Goal: Task Accomplishment & Management: Manage account settings

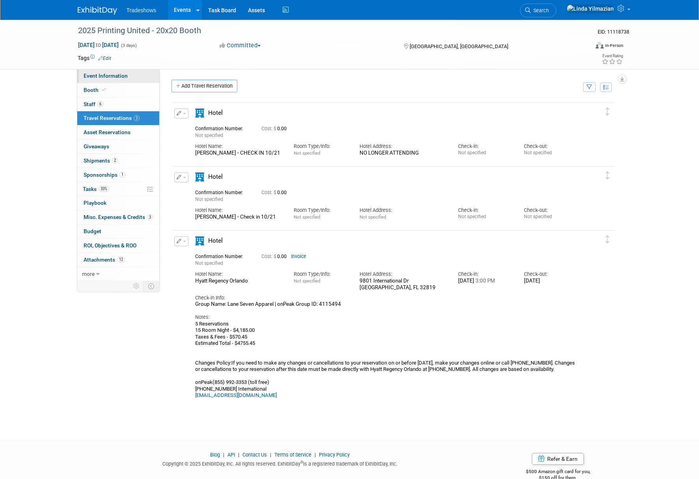
click at [100, 75] on span "Event Information" at bounding box center [106, 76] width 44 height 6
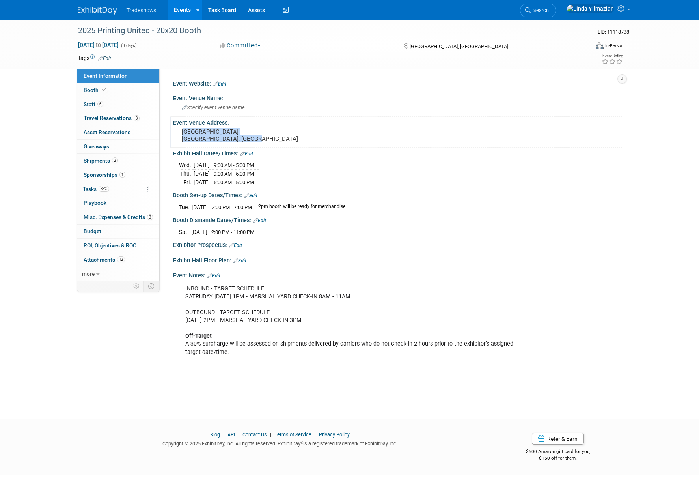
drag, startPoint x: 181, startPoint y: 131, endPoint x: 212, endPoint y: 141, distance: 32.7
click at [212, 141] on div "Orange County Convention Center Orlando, FL" at bounding box center [266, 135] width 175 height 18
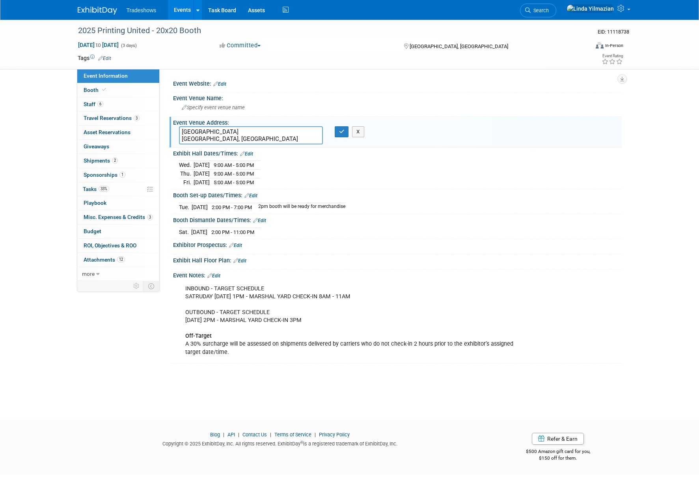
drag, startPoint x: 217, startPoint y: 140, endPoint x: 177, endPoint y: 130, distance: 40.9
click at [177, 130] on div "[GEOGRAPHIC_DATA] [GEOGRAPHIC_DATA], [GEOGRAPHIC_DATA]" at bounding box center [251, 135] width 156 height 18
click at [98, 119] on span "Travel Reservations 3" at bounding box center [112, 118] width 56 height 6
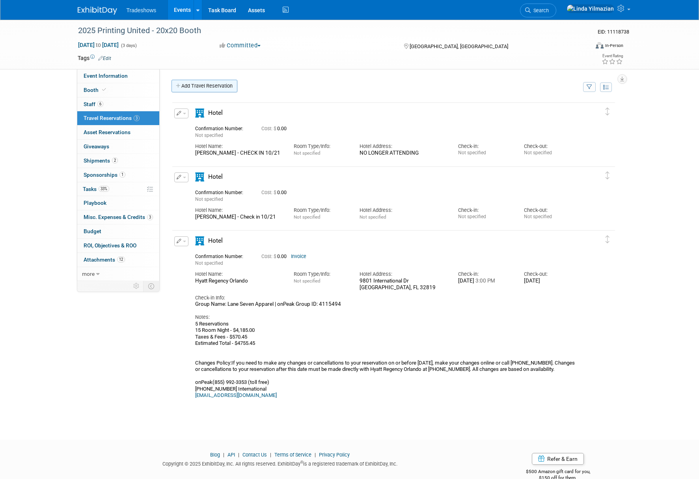
click at [177, 86] on icon at bounding box center [179, 86] width 6 height 5
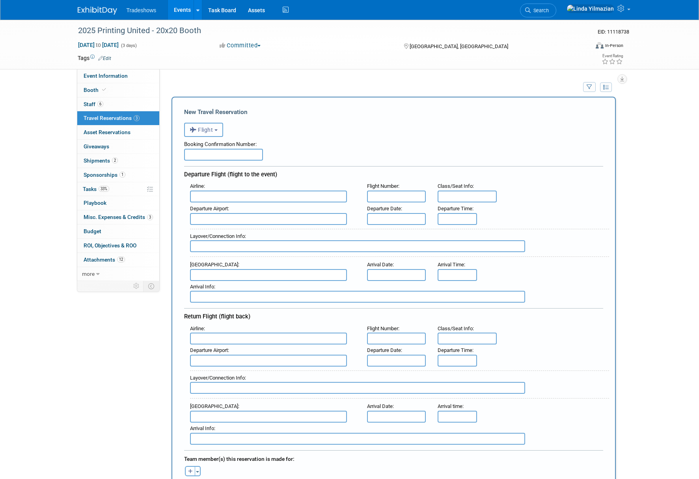
click at [209, 133] on button "Flight" at bounding box center [203, 130] width 39 height 14
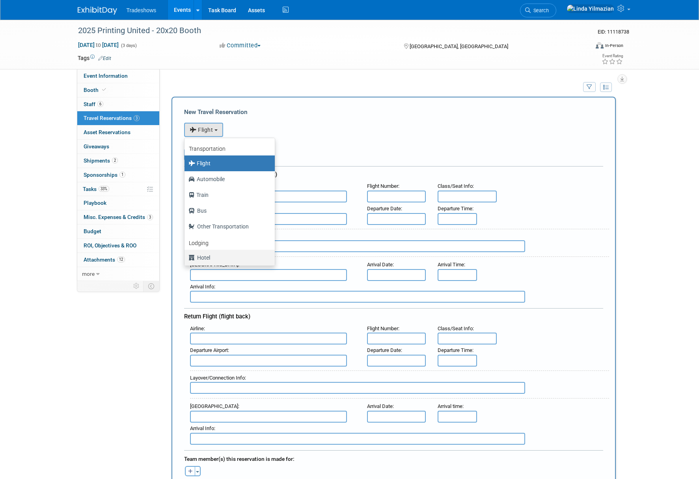
click at [205, 256] on label "Hotel" at bounding box center [227, 257] width 78 height 13
click at [186, 256] on input "Hotel" at bounding box center [183, 256] width 5 height 5
select select "6"
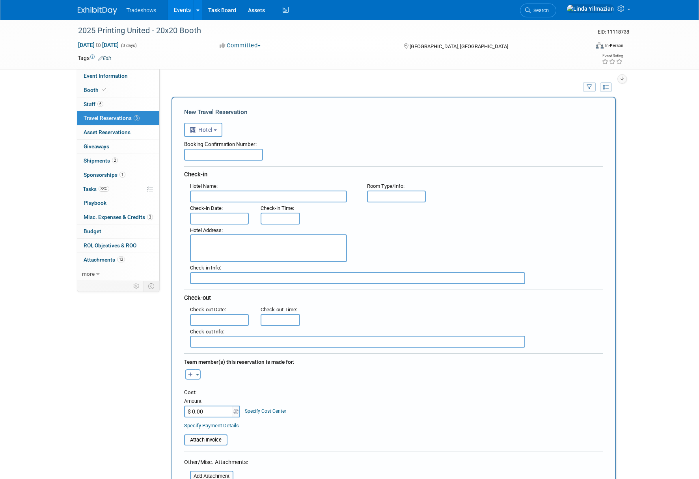
click at [220, 198] on input "text" at bounding box center [268, 196] width 157 height 12
drag, startPoint x: 221, startPoint y: 197, endPoint x: 184, endPoint y: 198, distance: 36.7
click at [184, 198] on div "Hotel Name : Hyatt" at bounding box center [272, 191] width 177 height 22
paste input "House Orlando / International Drive"
type input "Hyatt House Orlando / International Drive"
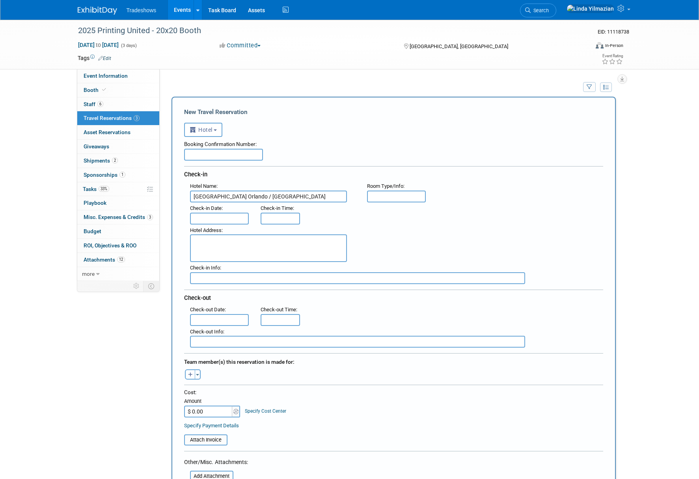
click at [213, 220] on input "text" at bounding box center [219, 219] width 59 height 12
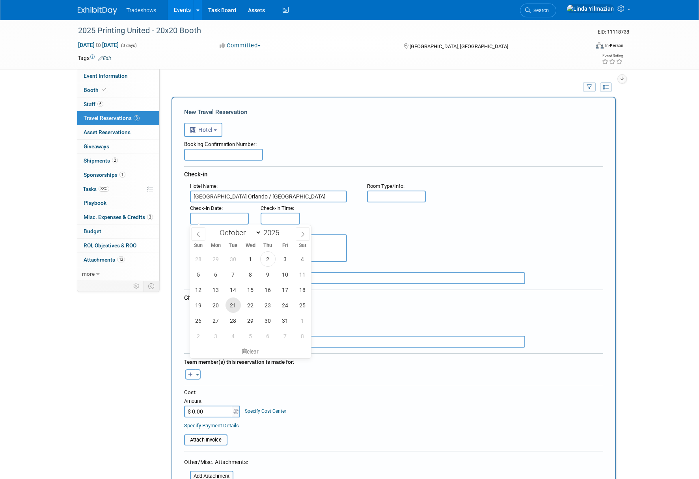
click at [233, 301] on span "21" at bounding box center [233, 304] width 15 height 15
type input "[DATE]"
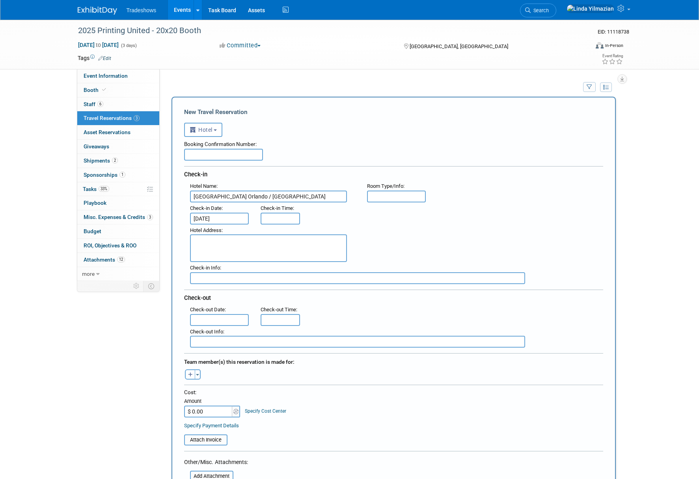
click at [211, 317] on input "text" at bounding box center [219, 320] width 59 height 12
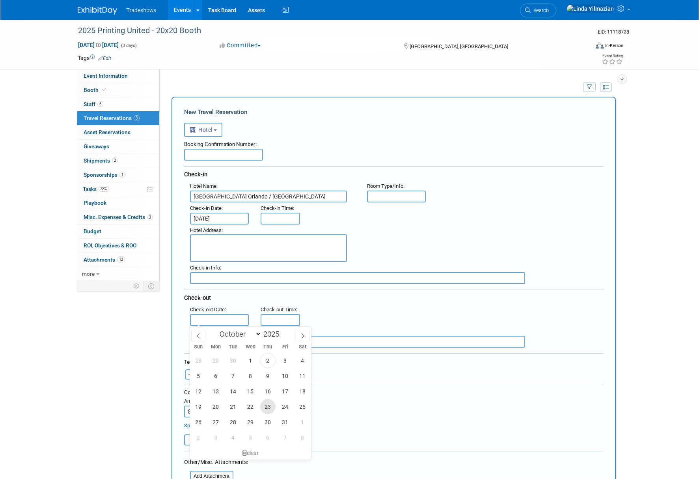
click at [266, 405] on span "23" at bounding box center [267, 406] width 15 height 15
type input "[DATE]"
click at [215, 243] on textarea at bounding box center [268, 248] width 157 height 28
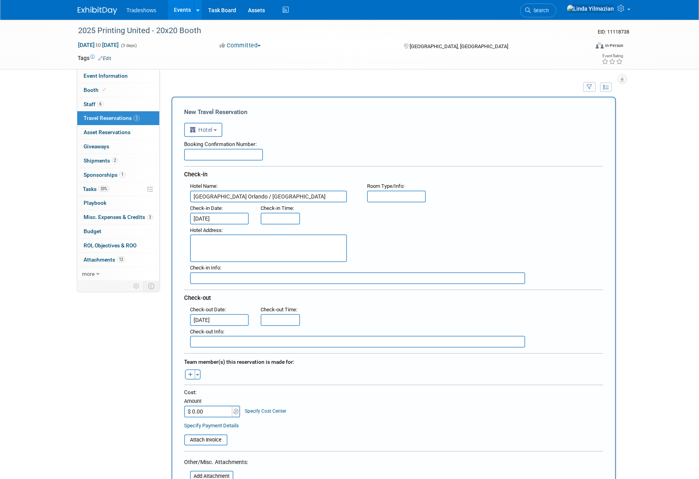
paste textarea "5374 International Dr, Orlando, FL 32819"
click at [247, 241] on textarea "5374 International Dr, Orlando, FL 32819" at bounding box center [268, 248] width 157 height 28
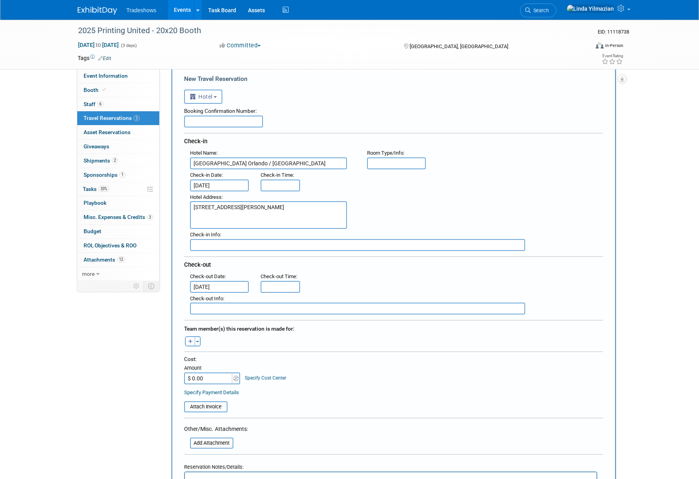
scroll to position [41, 0]
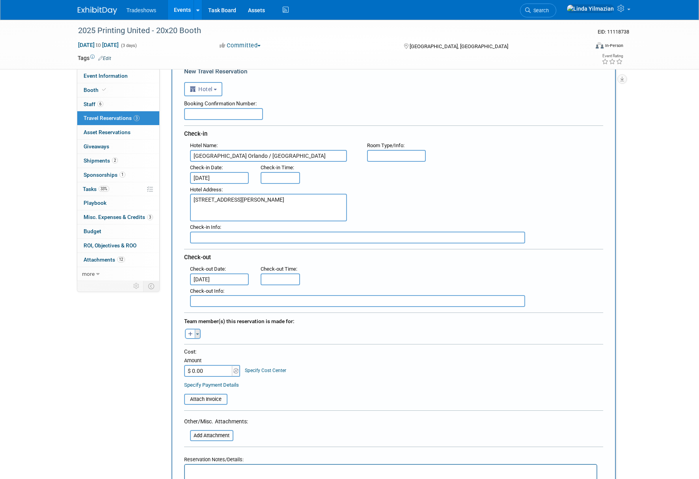
type textarea "5374 International Dr Orlando, FL 32819"
click at [195, 335] on button "Toggle Dropdown" at bounding box center [198, 333] width 6 height 10
click at [197, 333] on span "button" at bounding box center [197, 334] width 3 height 2
click at [198, 337] on button "Toggle Dropdown" at bounding box center [198, 333] width 6 height 10
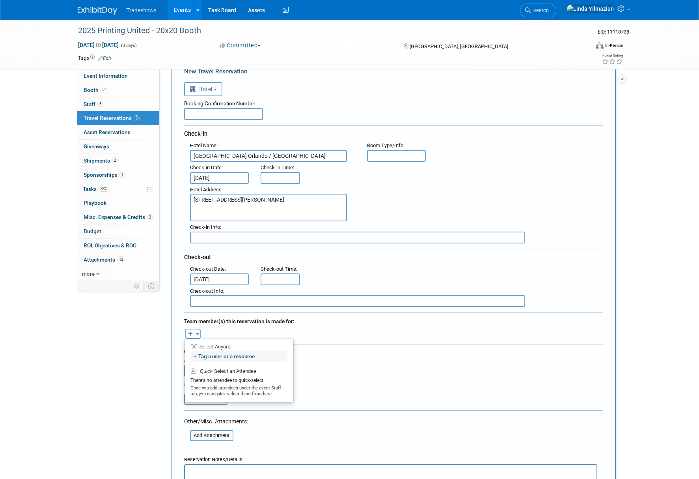
click at [215, 357] on label "Tag a user or a resource" at bounding box center [239, 356] width 97 height 11
select select
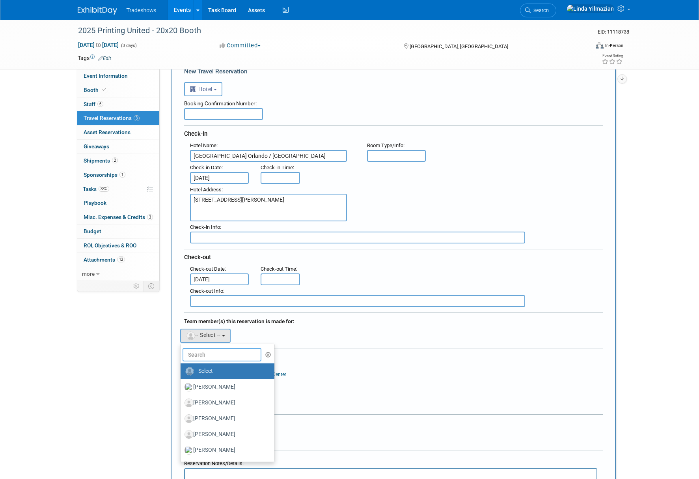
click at [217, 354] on input "text" at bounding box center [222, 354] width 79 height 13
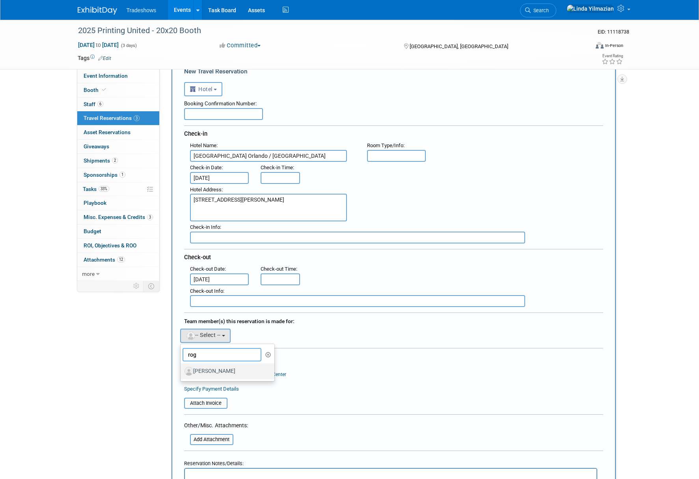
type input "rog"
click at [218, 372] on label "[PERSON_NAME]" at bounding box center [226, 371] width 82 height 13
click at [182, 372] on input "[PERSON_NAME]" at bounding box center [179, 369] width 5 height 5
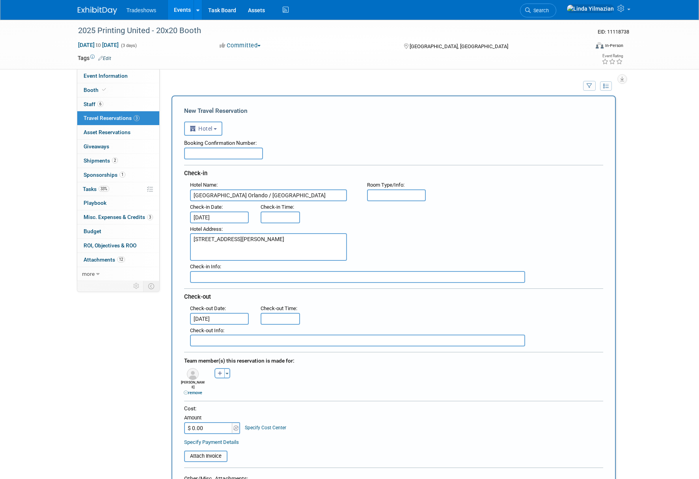
scroll to position [2, 0]
click at [218, 422] on input "$ 0.00" at bounding box center [208, 428] width 49 height 12
type input "$ 448.48"
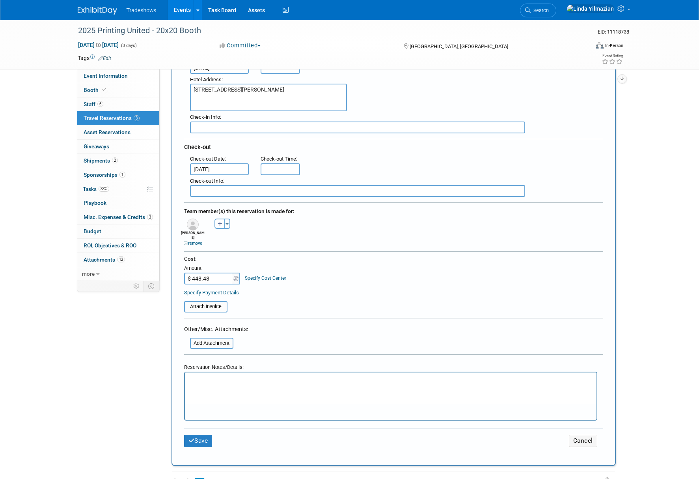
scroll to position [159, 0]
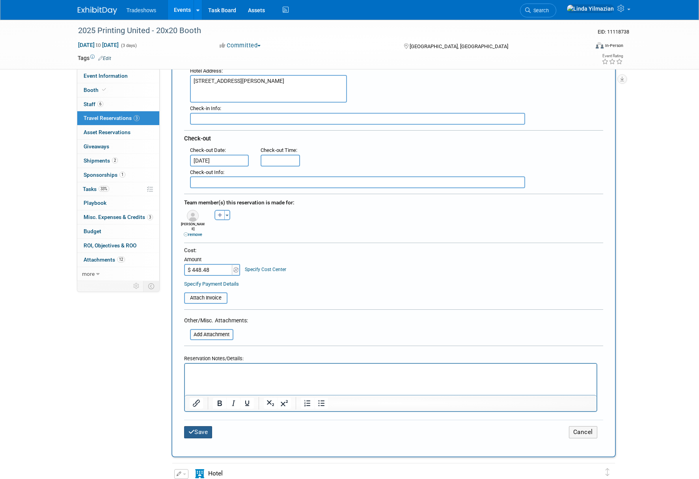
click at [205, 428] on button "Save" at bounding box center [198, 432] width 28 height 12
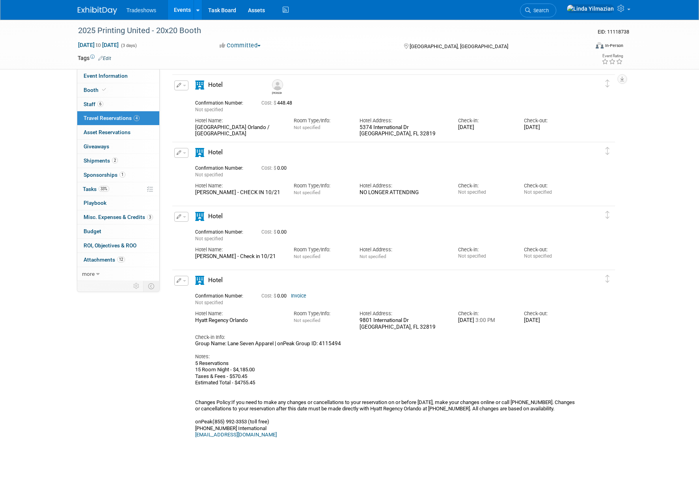
scroll to position [28, 0]
click at [187, 85] on button "button" at bounding box center [181, 86] width 14 height 10
click at [190, 95] on button "Edit Reservation" at bounding box center [208, 99] width 67 height 11
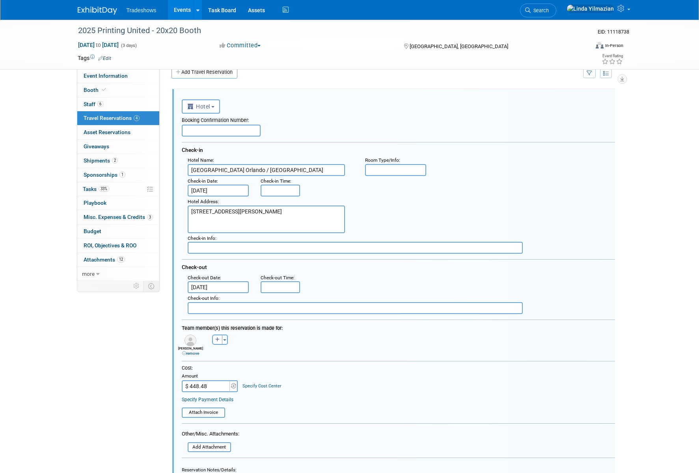
scroll to position [13, 0]
click at [200, 131] on input "text" at bounding box center [221, 131] width 79 height 12
paste input "Confirmation: 27334352"
type input "Confirmation: 27334352"
click at [224, 248] on input "text" at bounding box center [355, 248] width 335 height 12
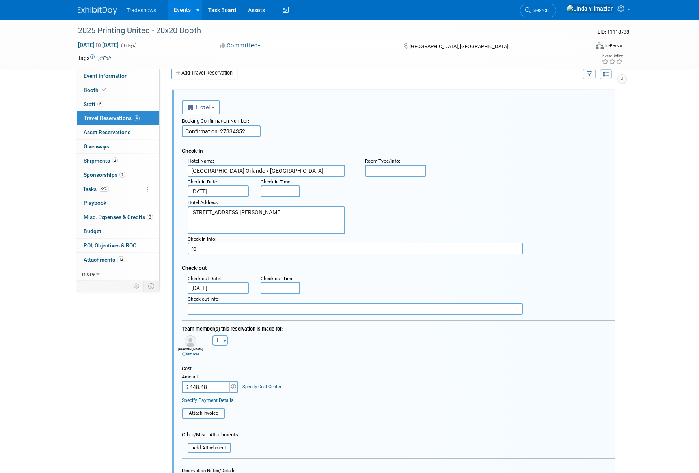
type input "r"
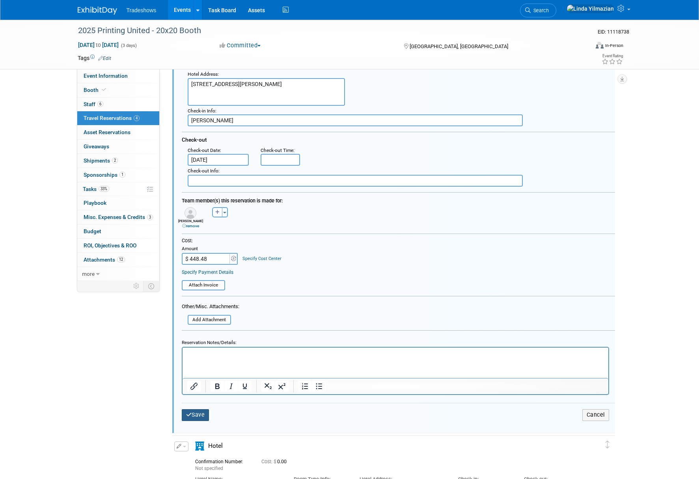
type input "ROGER"
click at [199, 412] on button "Save" at bounding box center [196, 414] width 28 height 11
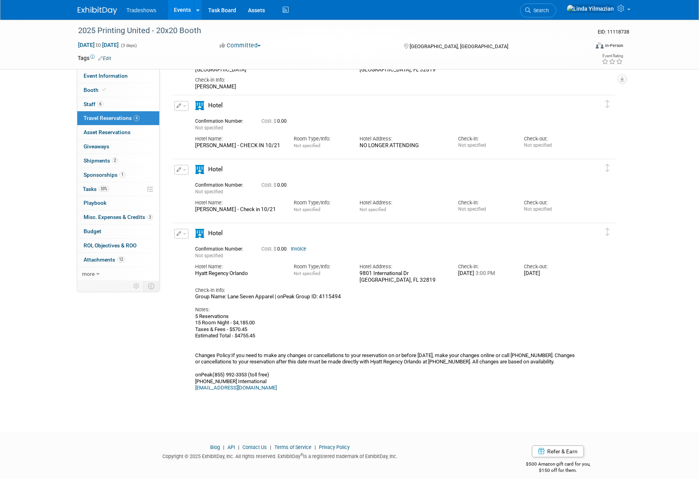
scroll to position [107, 0]
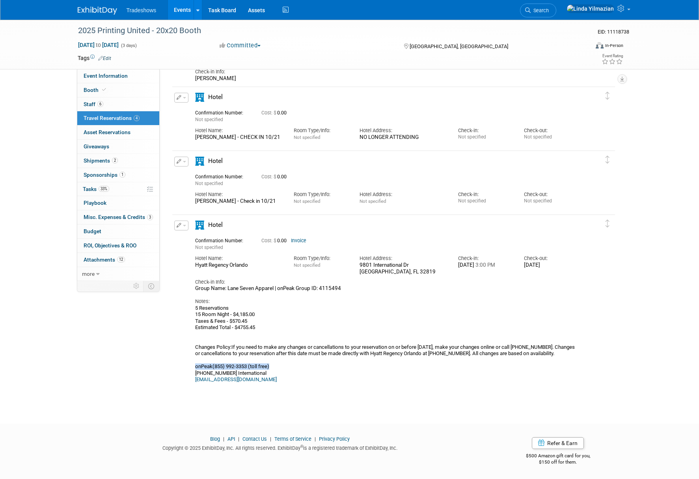
drag, startPoint x: 196, startPoint y: 375, endPoint x: 273, endPoint y: 374, distance: 77.3
click at [273, 374] on div "5 Reservations 15 Room Night - $4,185.00 Taxes & Fees - $570.45 Estimated Total…" at bounding box center [386, 344] width 383 height 78
copy div "onPeak(855) 992-3353 (toll free)"
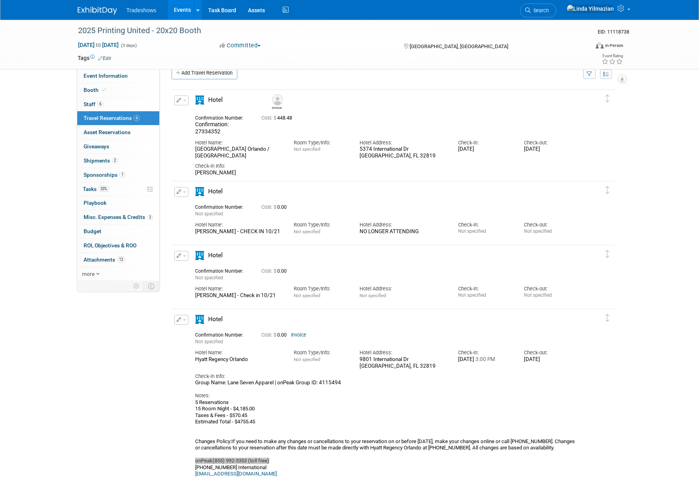
scroll to position [9, 0]
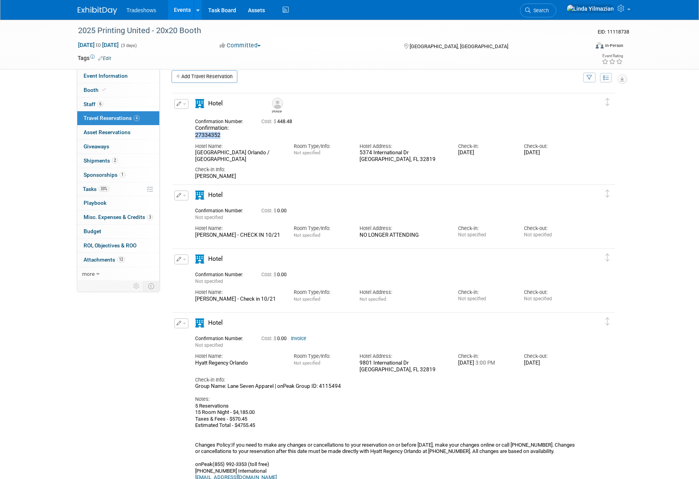
drag, startPoint x: 196, startPoint y: 134, endPoint x: 221, endPoint y: 136, distance: 25.3
click at [221, 136] on div "Confirmation: 27334352" at bounding box center [222, 132] width 54 height 14
copy span "27334352"
click at [93, 163] on span "Shipments 2" at bounding box center [101, 160] width 34 height 6
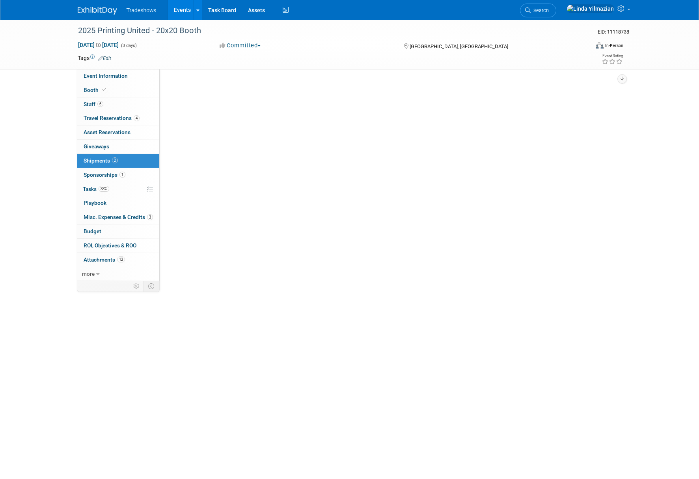
scroll to position [0, 0]
click at [93, 163] on span "Shipments 2" at bounding box center [101, 160] width 34 height 6
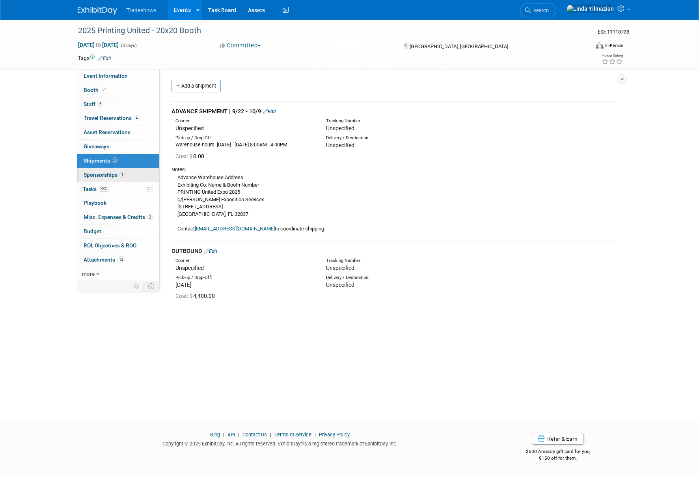
click at [102, 178] on link "1 Sponsorships 1" at bounding box center [118, 175] width 82 height 14
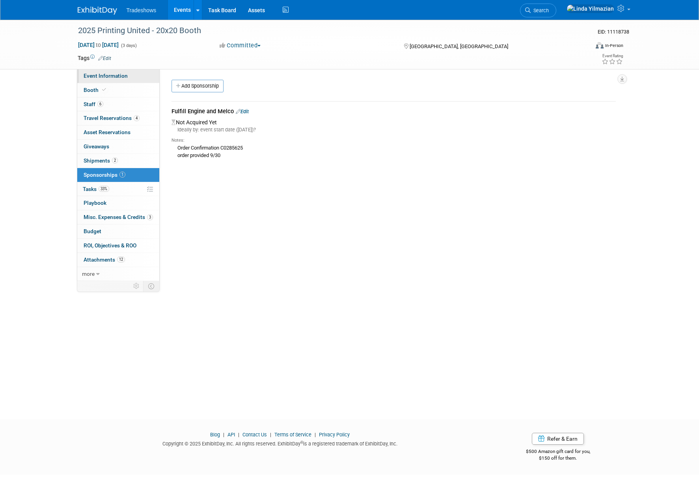
click at [97, 75] on span "Event Information" at bounding box center [106, 76] width 44 height 6
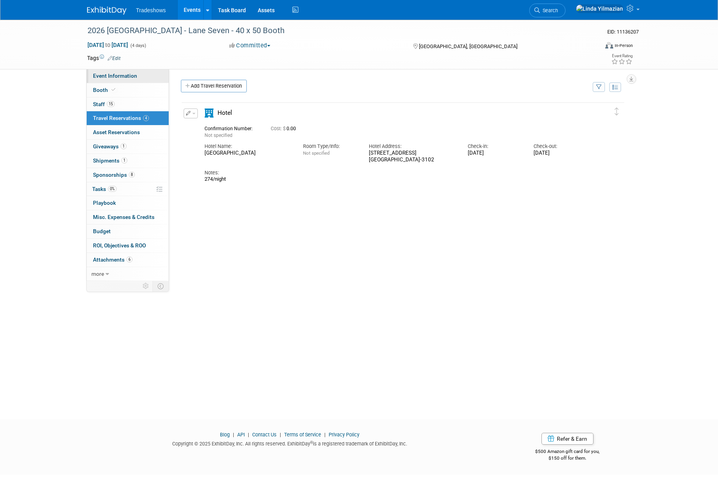
click at [107, 77] on span "Event Information" at bounding box center [115, 76] width 44 height 6
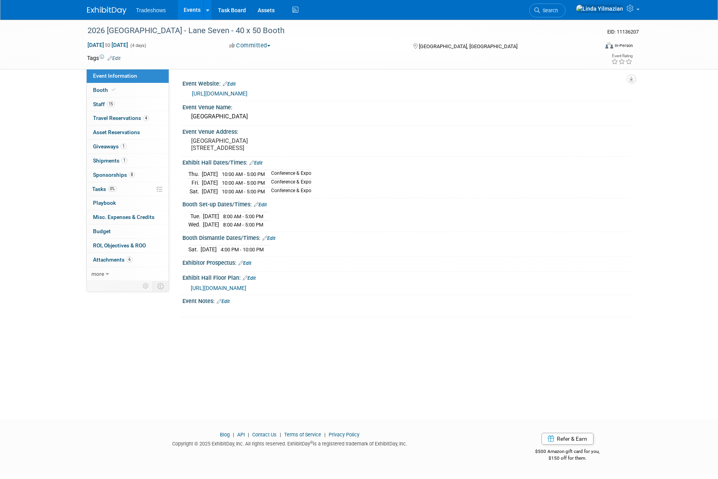
click at [189, 10] on link "Events" at bounding box center [192, 10] width 29 height 20
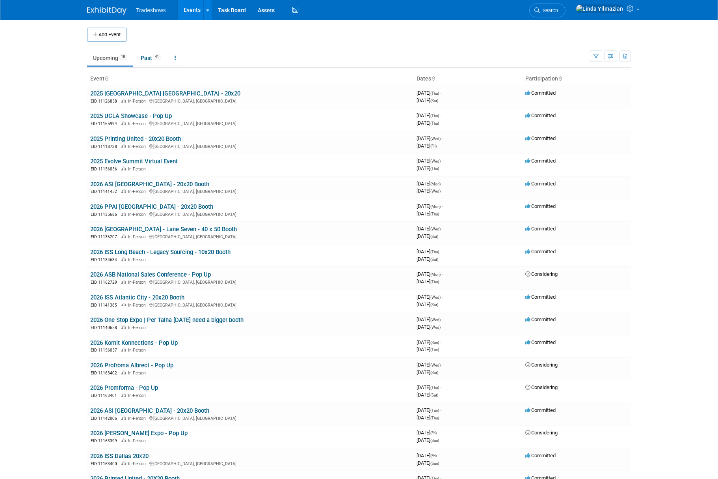
click at [114, 56] on link "Upcoming 18" at bounding box center [110, 57] width 46 height 15
click at [125, 137] on link "2025 Printing United - 20x20 Booth" at bounding box center [135, 138] width 91 height 7
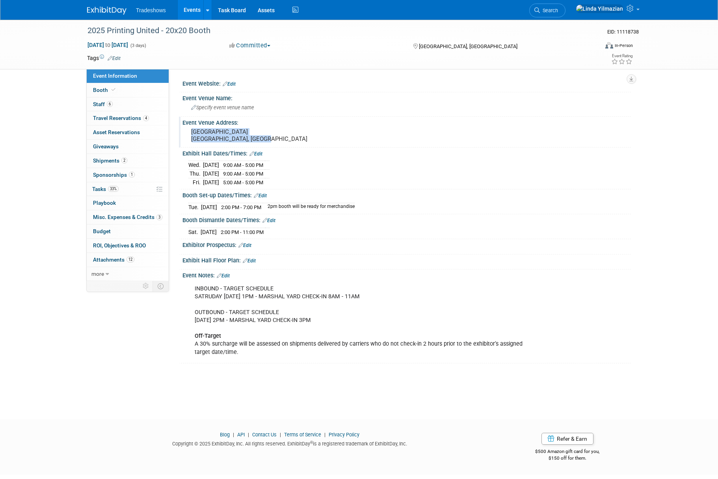
drag, startPoint x: 224, startPoint y: 141, endPoint x: 188, endPoint y: 133, distance: 36.4
click at [188, 133] on div "[GEOGRAPHIC_DATA] [GEOGRAPHIC_DATA], [GEOGRAPHIC_DATA]" at bounding box center [275, 135] width 175 height 18
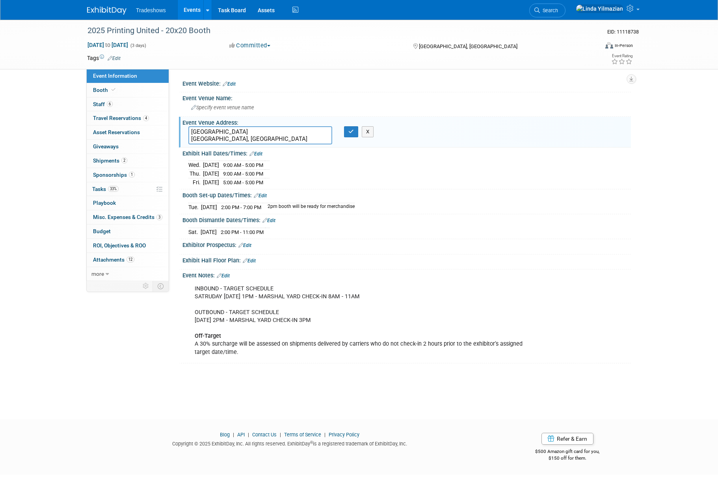
drag, startPoint x: 225, startPoint y: 139, endPoint x: 187, endPoint y: 127, distance: 39.7
click at [187, 127] on div "[GEOGRAPHIC_DATA] [GEOGRAPHIC_DATA], [GEOGRAPHIC_DATA]" at bounding box center [261, 135] width 156 height 18
